Goal: Transaction & Acquisition: Purchase product/service

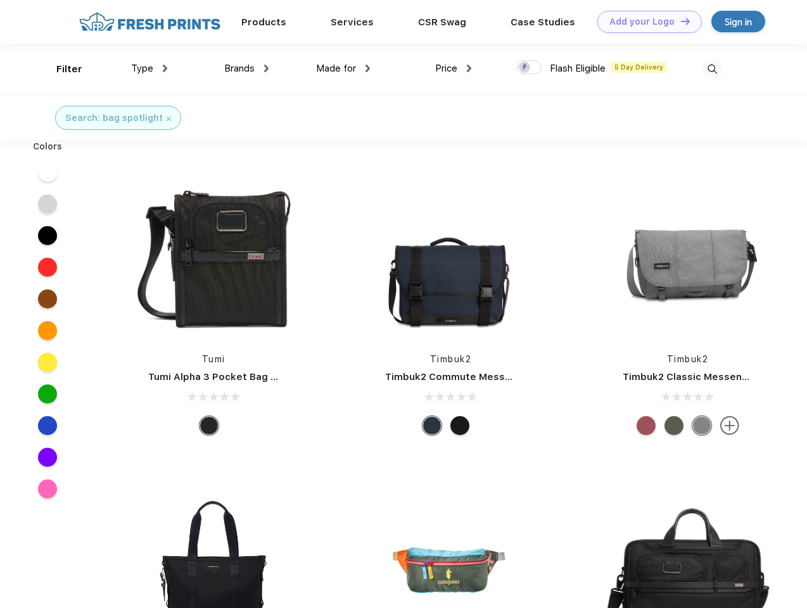
click at [645, 22] on link "Add your Logo Design Tool" at bounding box center [649, 22] width 104 height 22
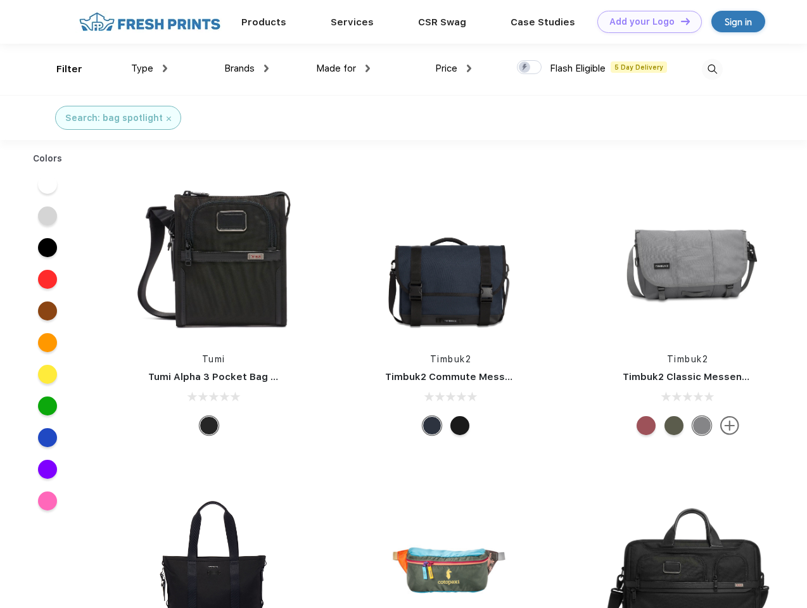
click at [0, 0] on div "Design Tool" at bounding box center [0, 0] width 0 height 0
click at [679, 21] on link "Add your Logo Design Tool" at bounding box center [649, 22] width 104 height 22
click at [61, 69] on div "Filter" at bounding box center [69, 69] width 26 height 15
click at [149, 68] on span "Type" at bounding box center [142, 68] width 22 height 11
click at [246, 68] on span "Brands" at bounding box center [239, 68] width 30 height 11
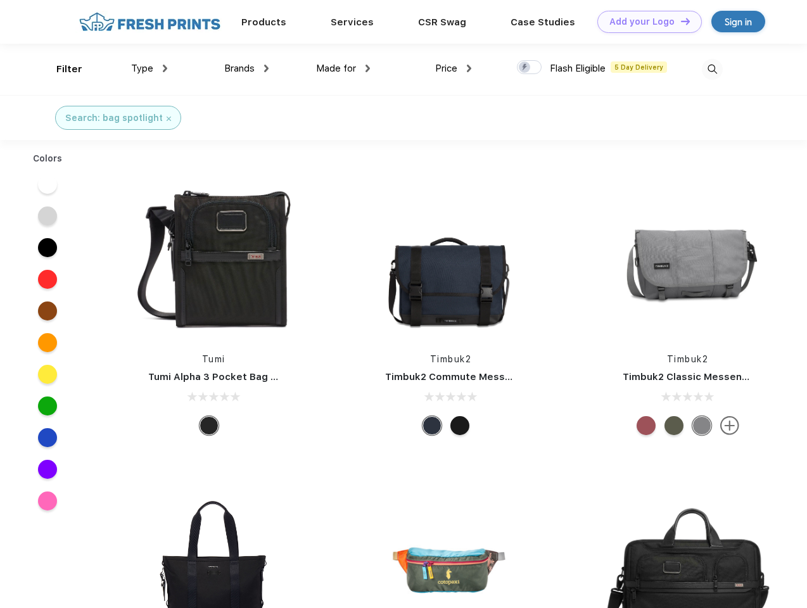
click at [343, 68] on span "Made for" at bounding box center [336, 68] width 40 height 11
click at [453, 68] on span "Price" at bounding box center [446, 68] width 22 height 11
click at [529, 68] on div at bounding box center [529, 67] width 25 height 14
click at [525, 68] on input "checkbox" at bounding box center [521, 64] width 8 height 8
click at [712, 69] on img at bounding box center [712, 69] width 21 height 21
